Goal: Navigation & Orientation: Find specific page/section

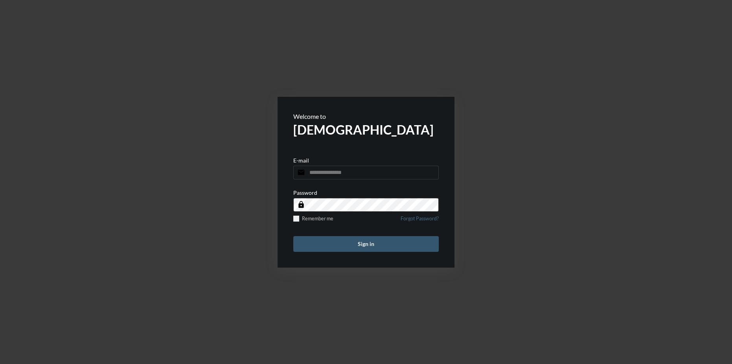
type input "**********"
click at [376, 247] on button "Sign in" at bounding box center [366, 244] width 146 height 16
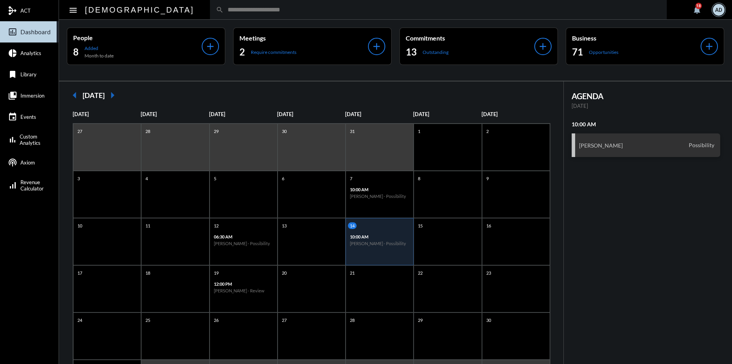
click at [224, 11] on input "text" at bounding box center [442, 9] width 437 height 7
type input "******"
